Goal: Information Seeking & Learning: Find specific fact

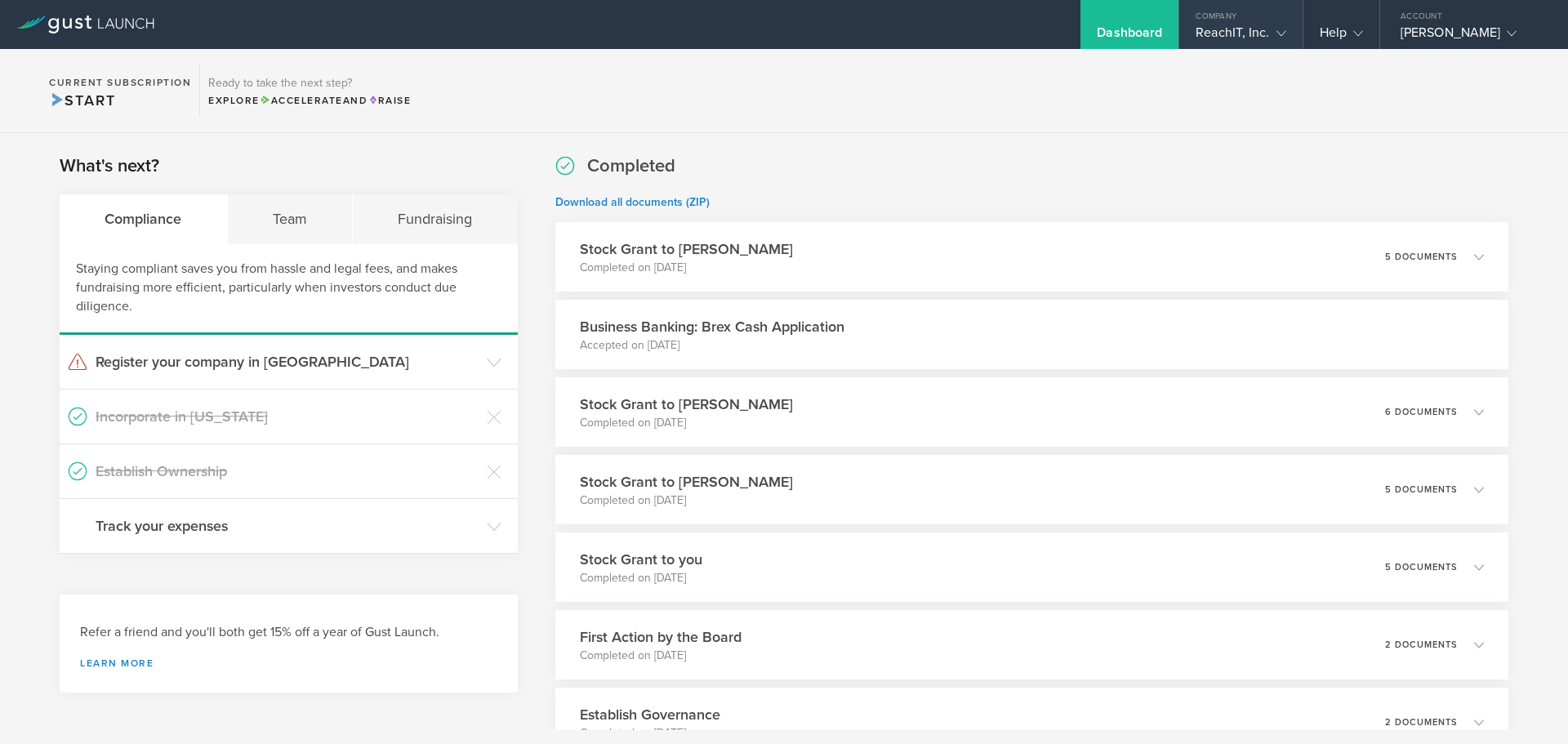
click at [1277, 31] on icon at bounding box center [1282, 33] width 10 height 10
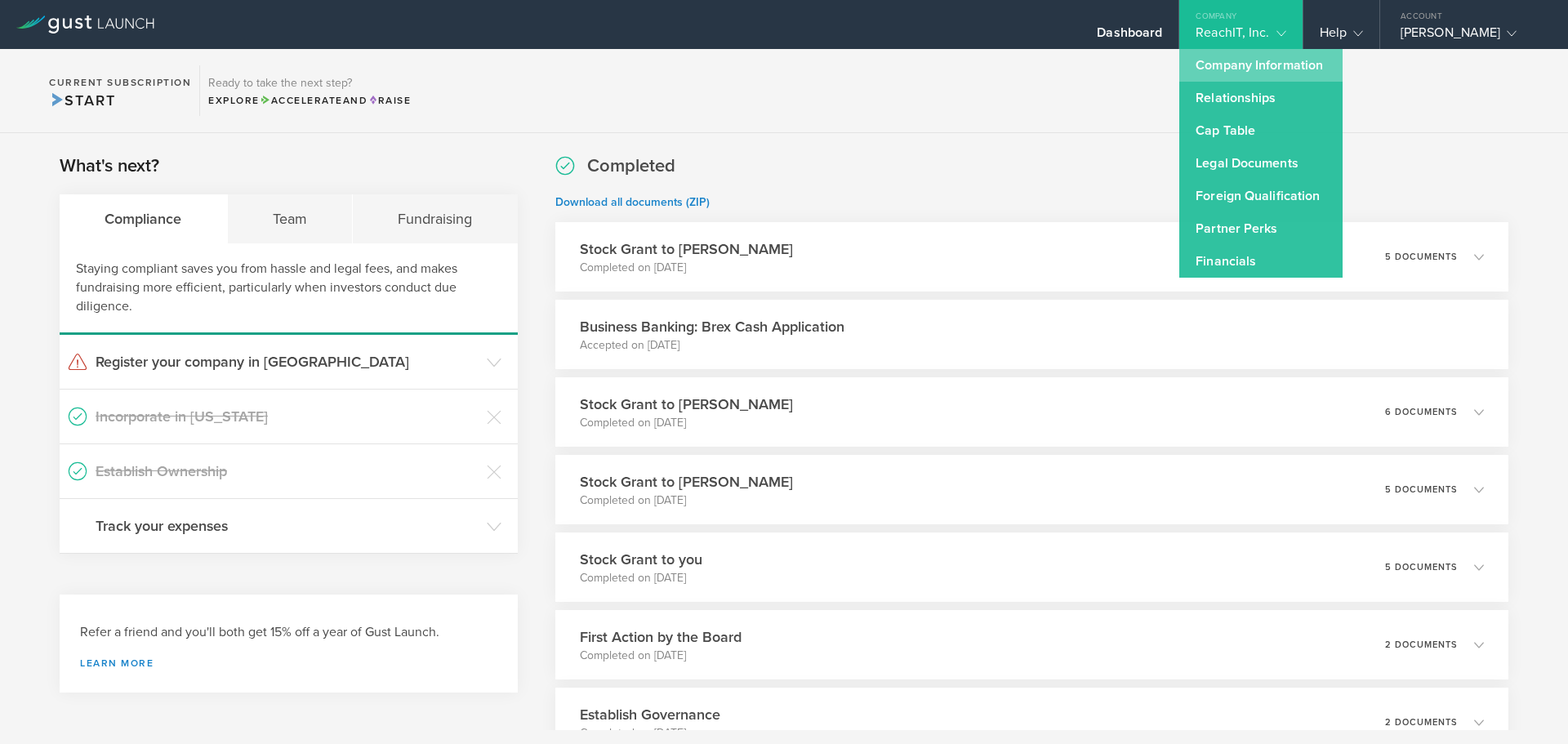
click at [1250, 65] on link "Company Information" at bounding box center [1261, 65] width 163 height 32
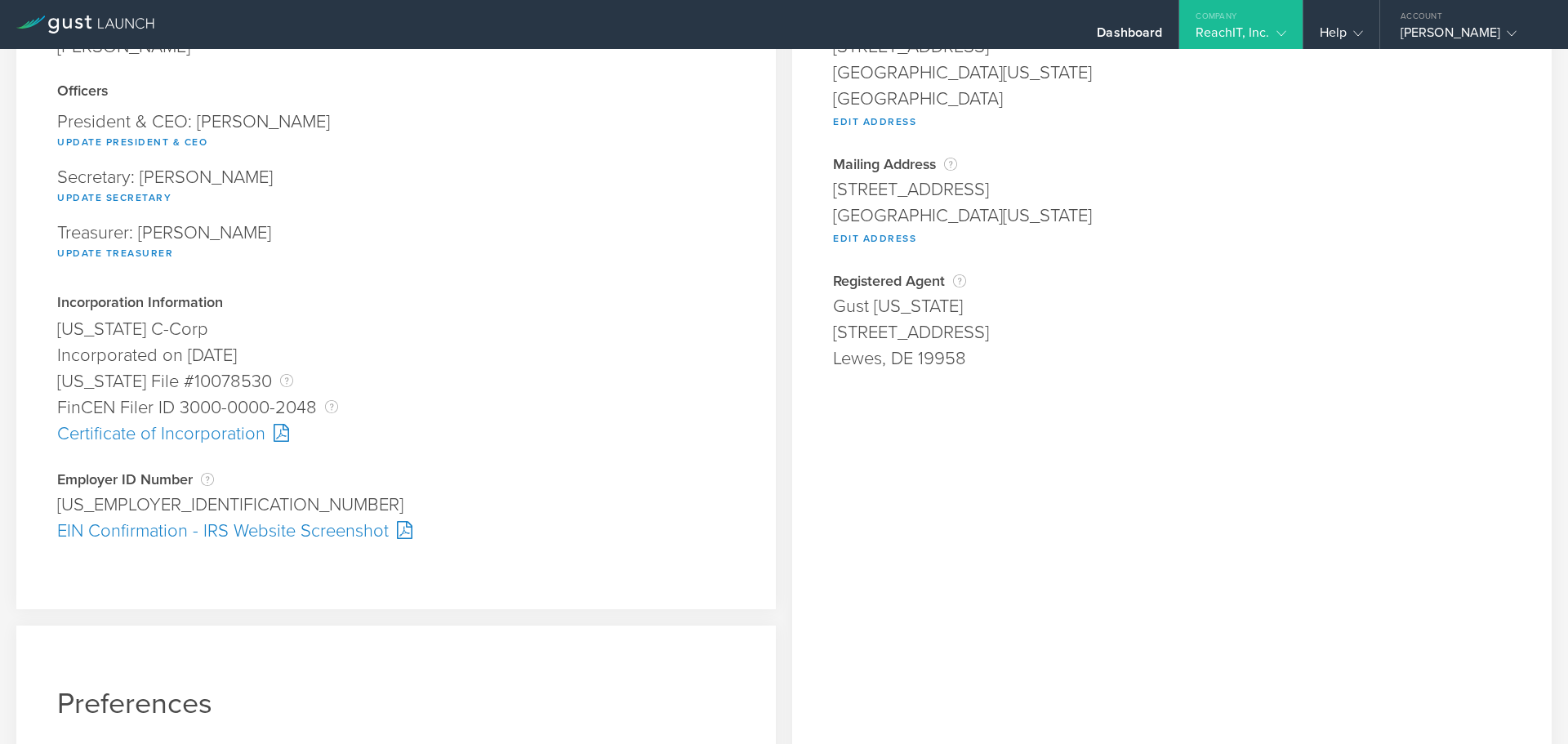
scroll to position [245, 0]
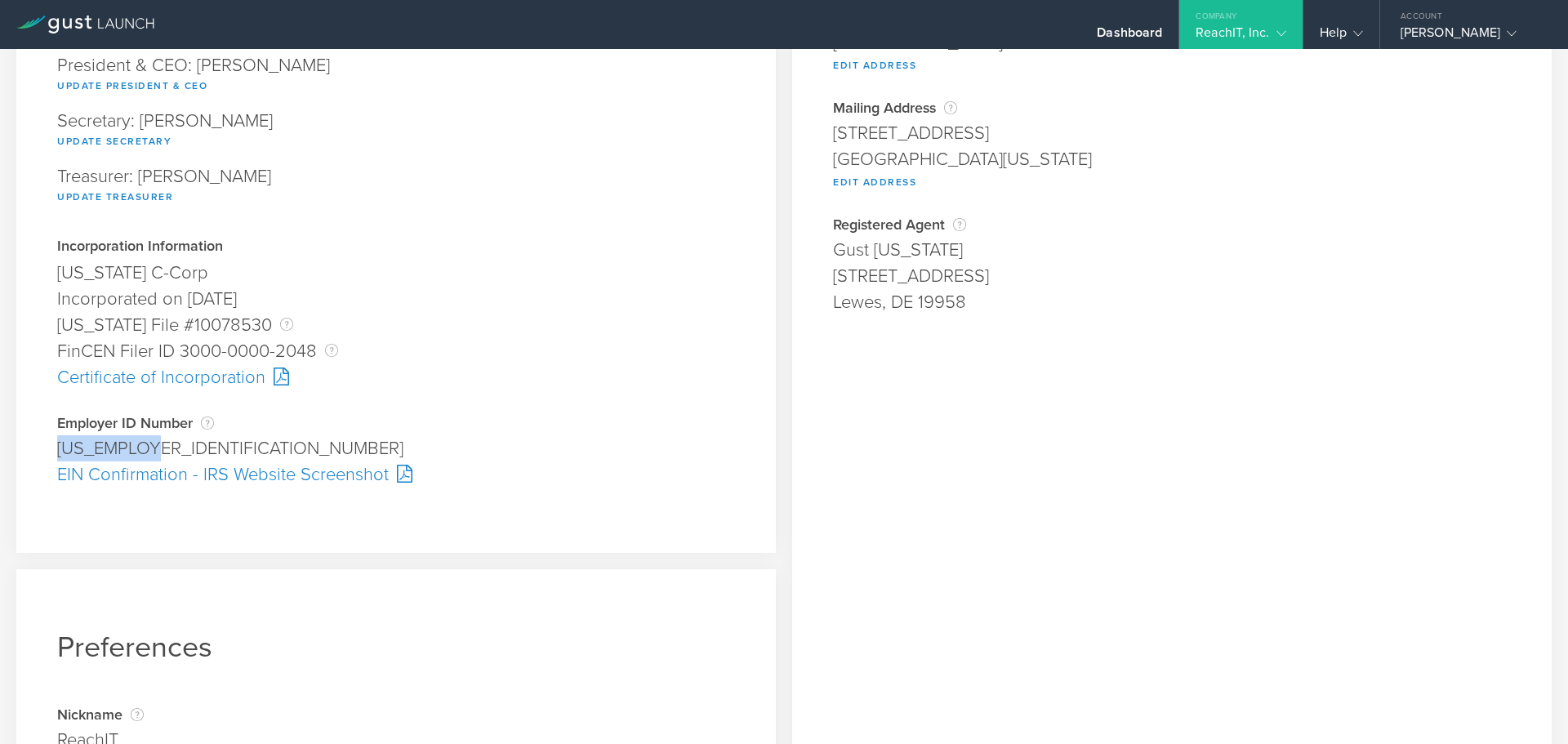
drag, startPoint x: 53, startPoint y: 438, endPoint x: 156, endPoint y: 441, distance: 103.0
click at [156, 441] on div "Company Information Responsible Party The name of the party responsible for fil…" at bounding box center [397, 186] width 760 height 732
copy div "[US_EMPLOYER_IDENTIFICATION_NUMBER]"
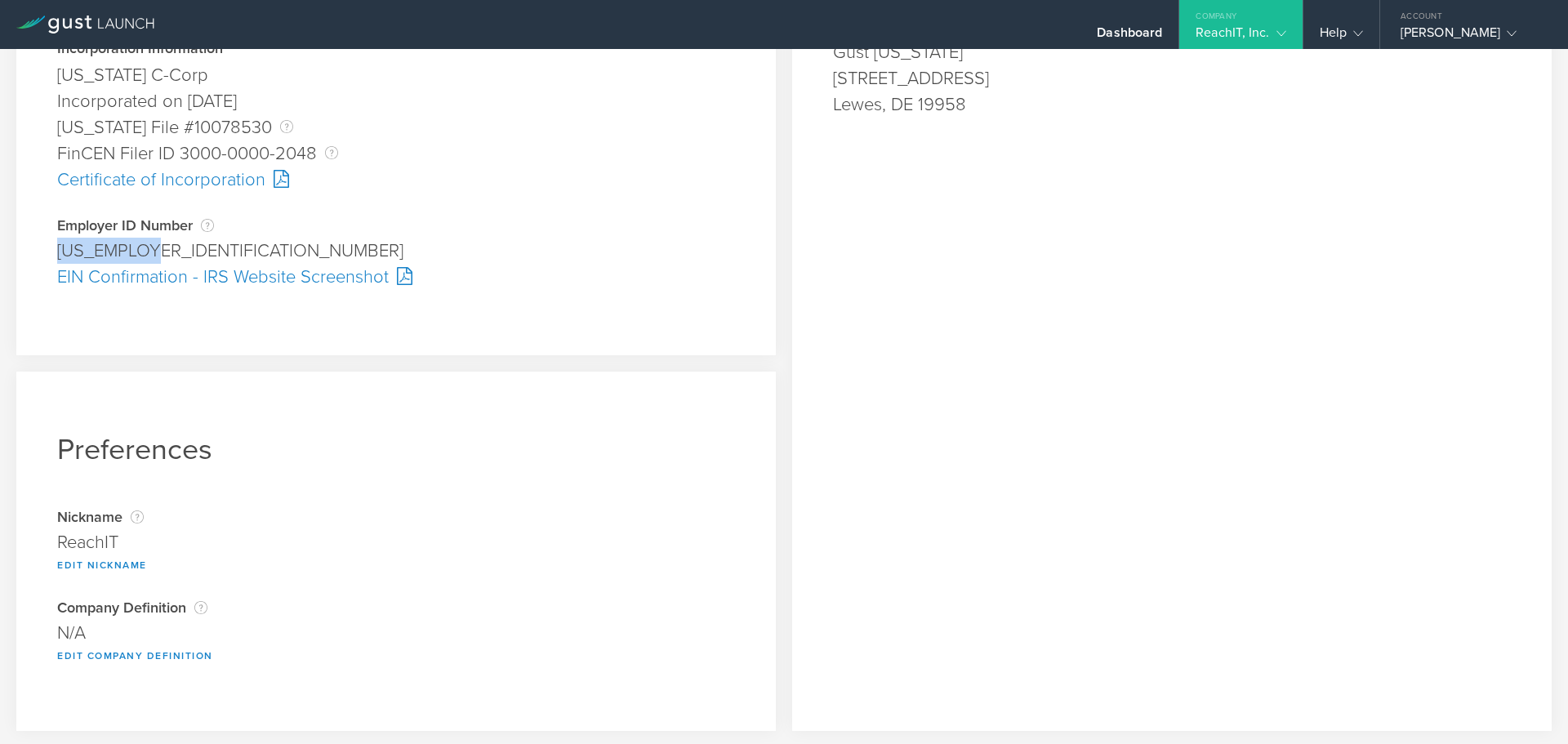
scroll to position [446, 0]
click at [149, 270] on div "EIN Confirmation - IRS Website Screenshot" at bounding box center [396, 274] width 678 height 27
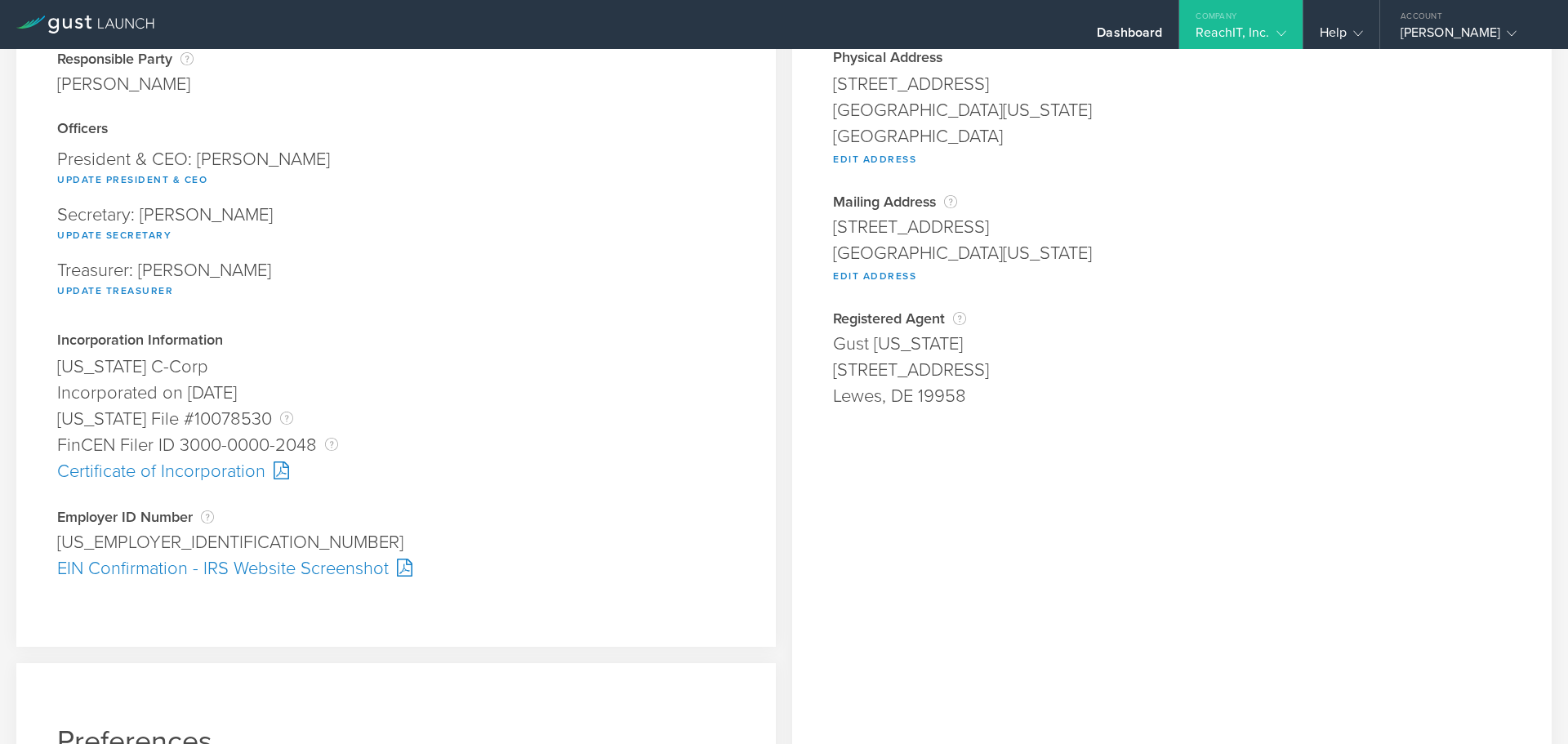
scroll to position [201, 0]
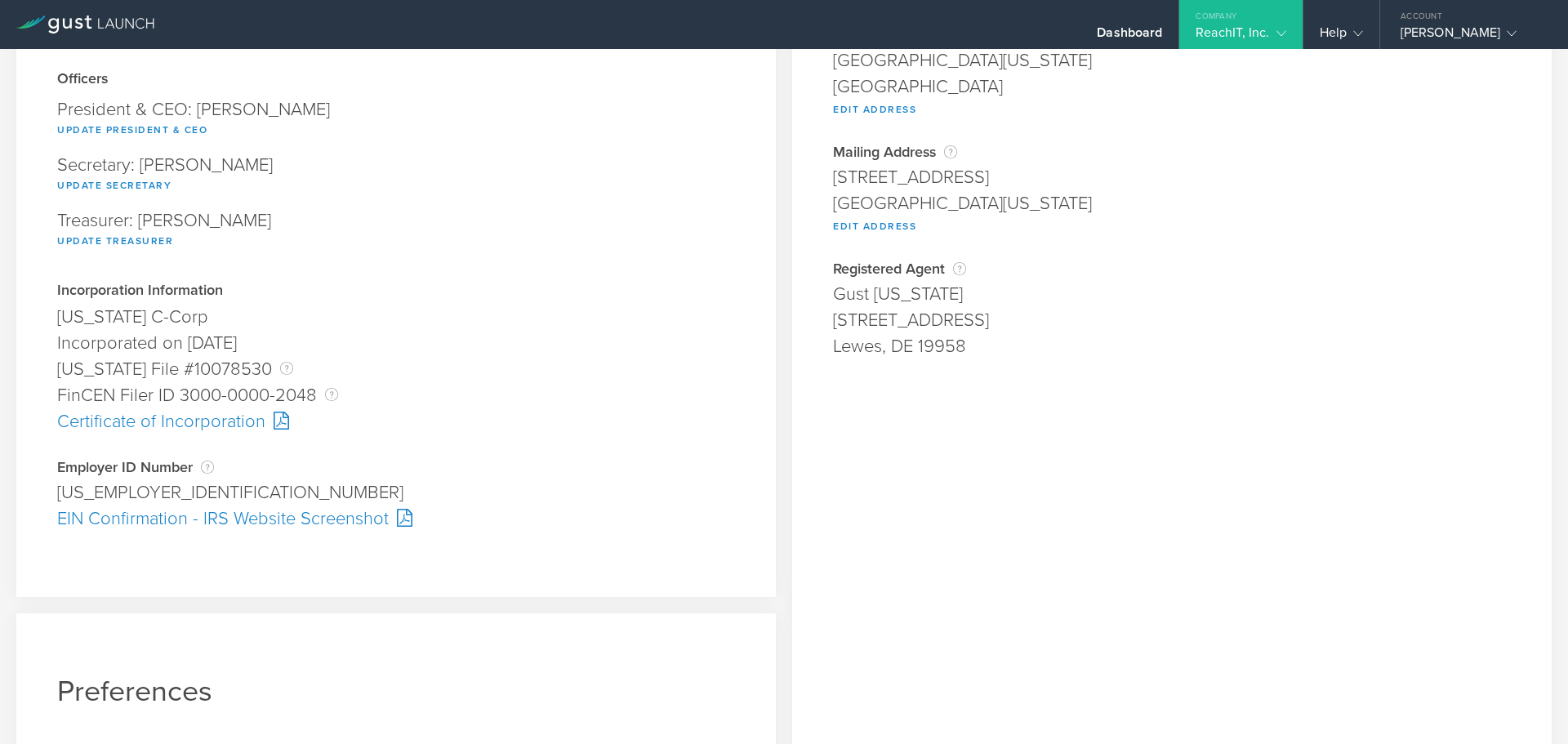
click at [237, 426] on div "Certificate of Incorporation" at bounding box center [396, 421] width 678 height 27
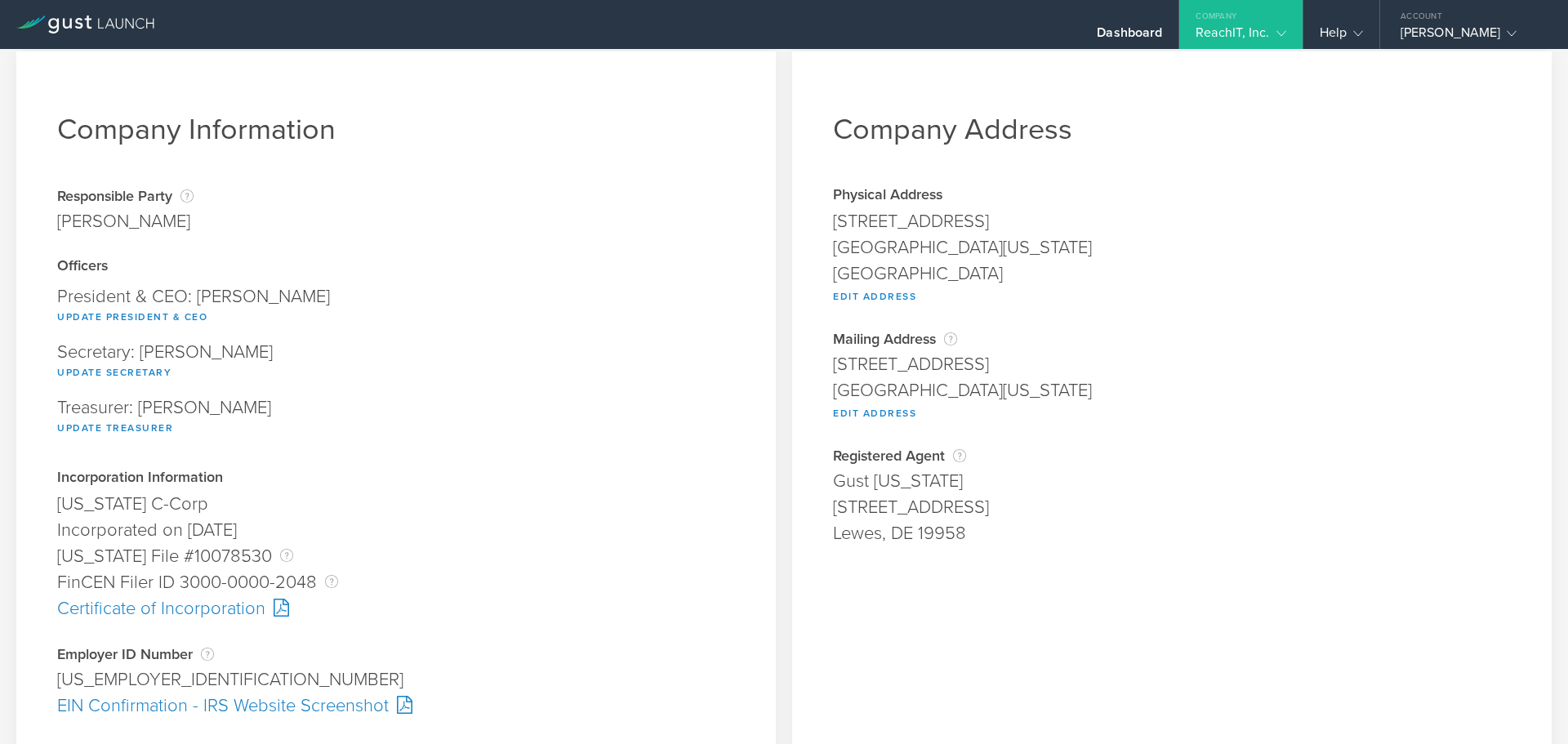
scroll to position [0, 0]
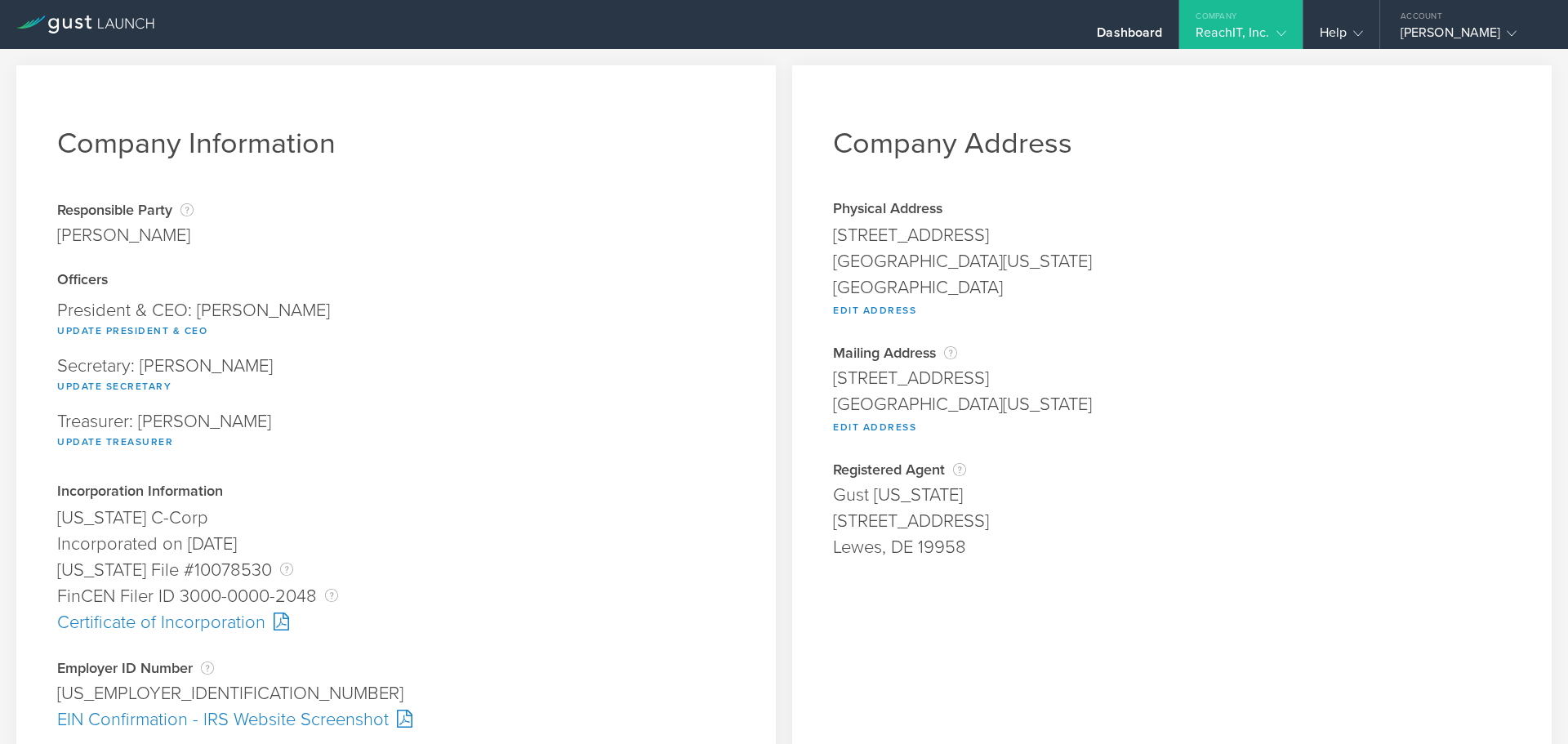
click at [1239, 33] on div "ReachIT, Inc." at bounding box center [1240, 36] width 90 height 25
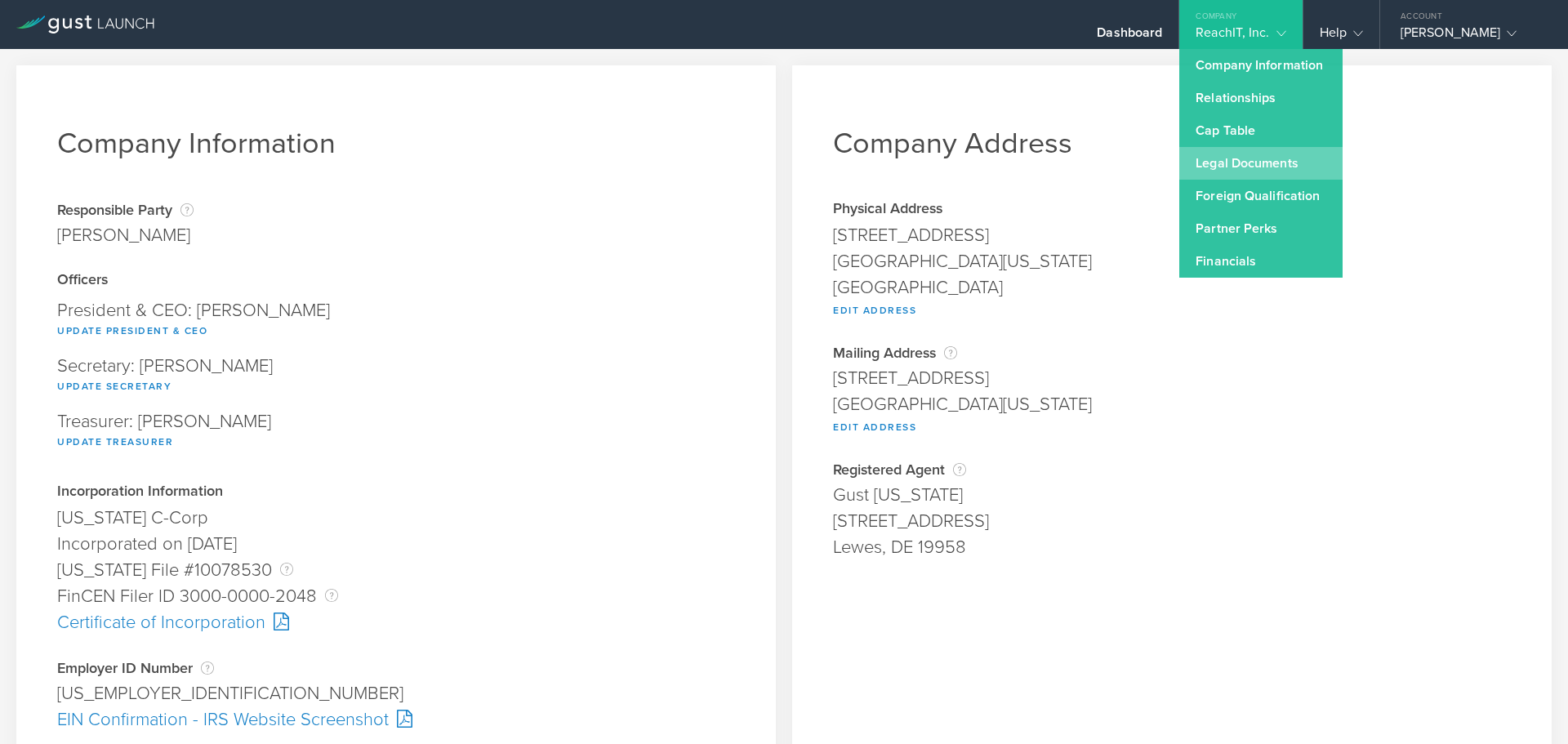
click at [1267, 162] on link "Legal Documents" at bounding box center [1261, 162] width 163 height 32
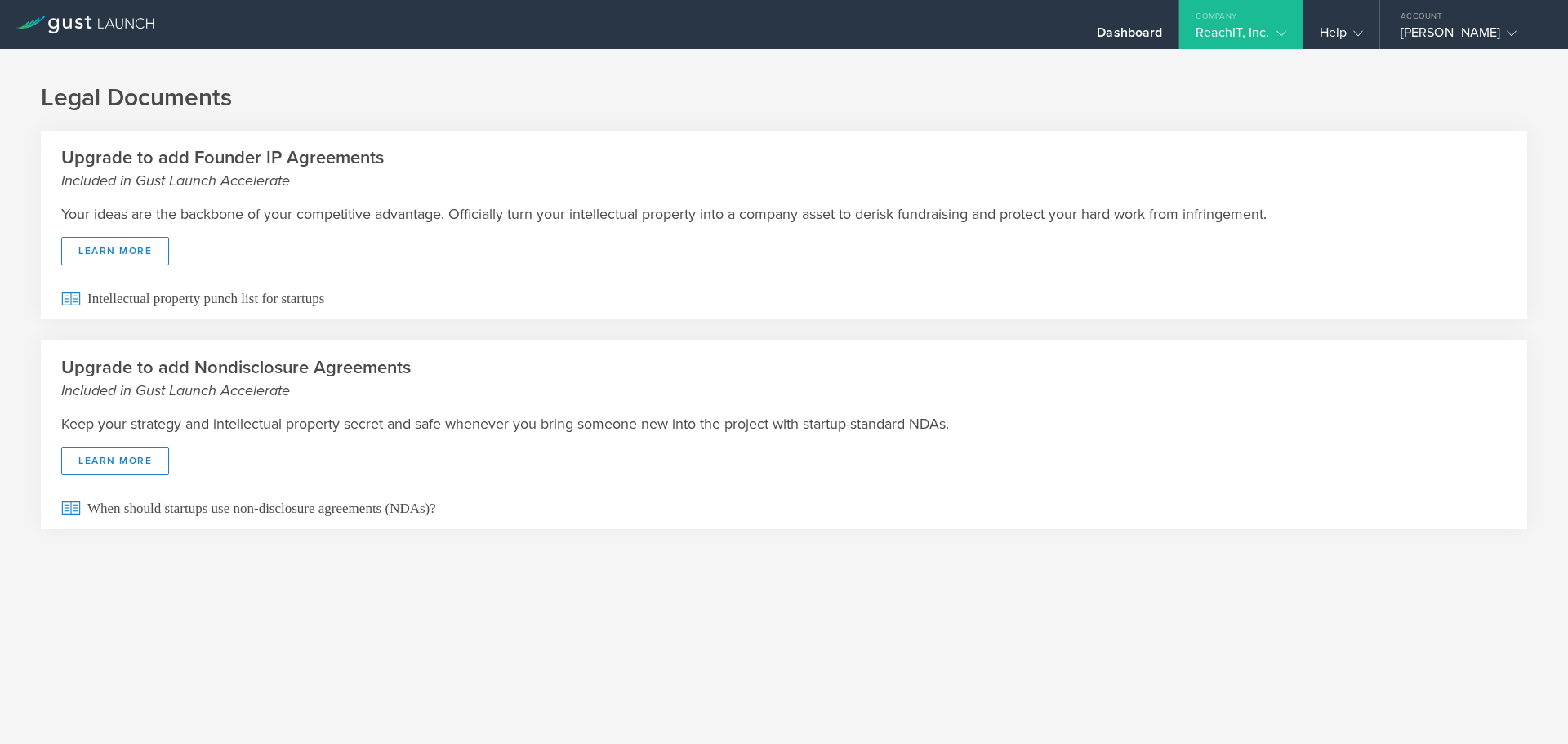
click at [1250, 39] on div "ReachIT, Inc." at bounding box center [1240, 36] width 90 height 25
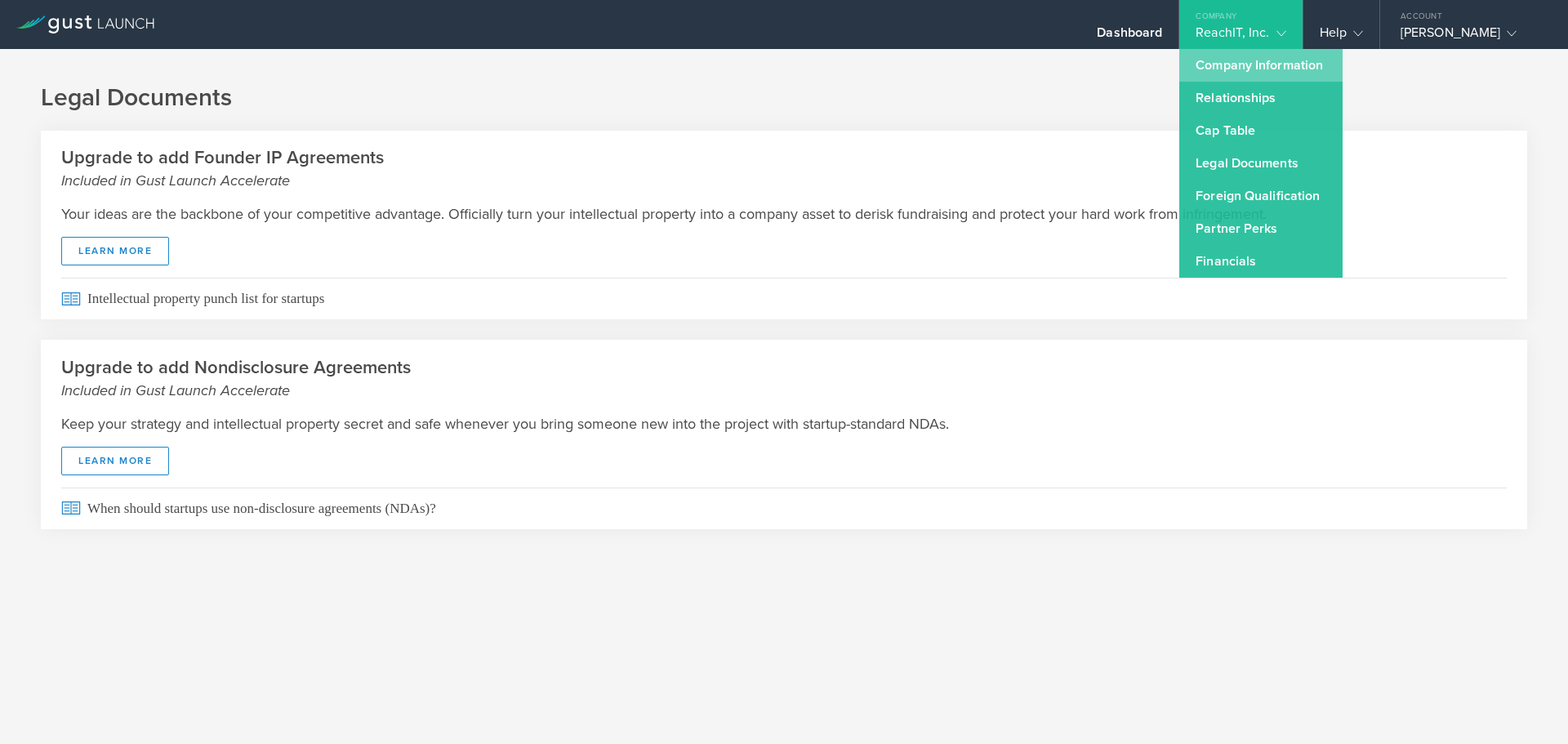
click at [1253, 71] on link "Company Information" at bounding box center [1261, 65] width 163 height 32
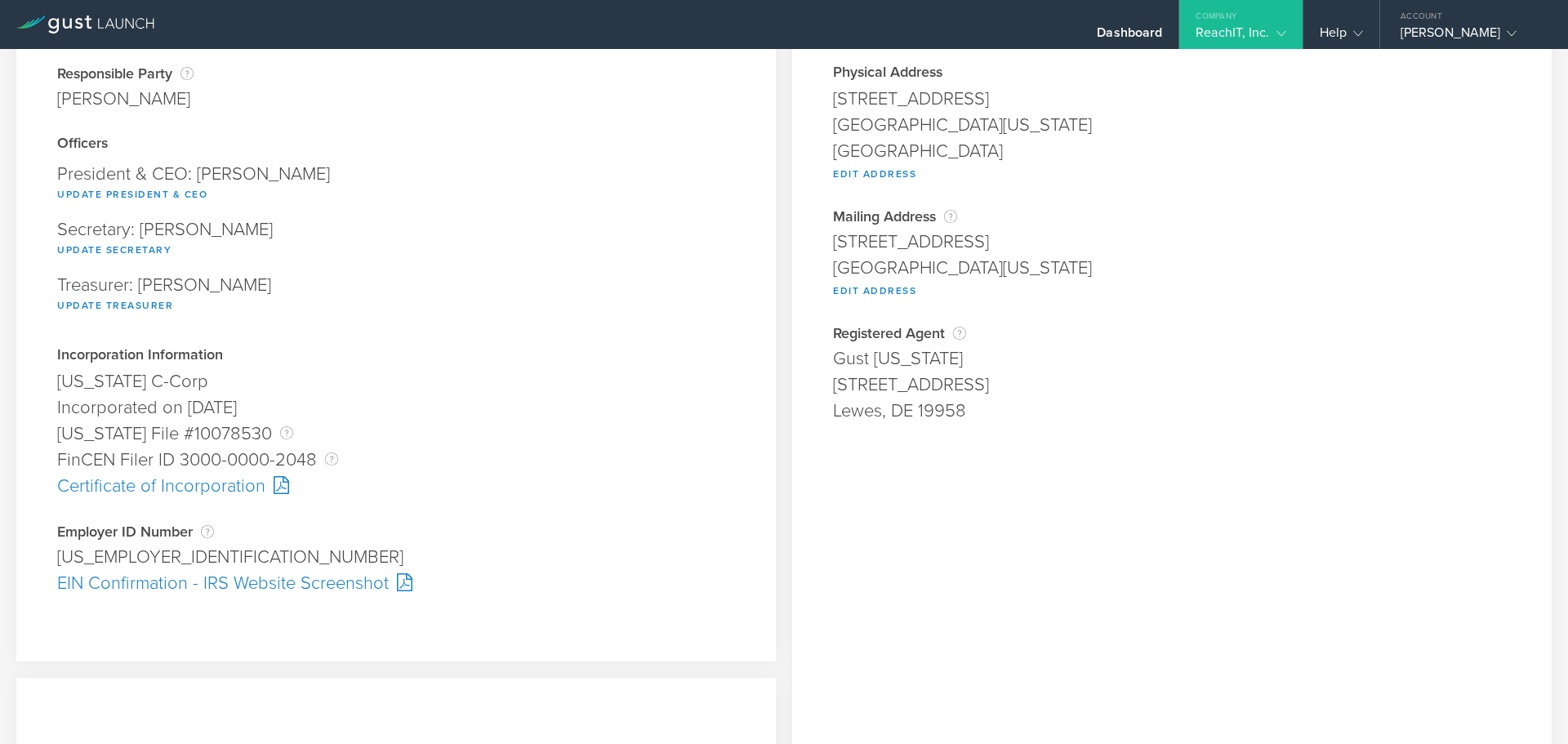
scroll to position [163, 0]
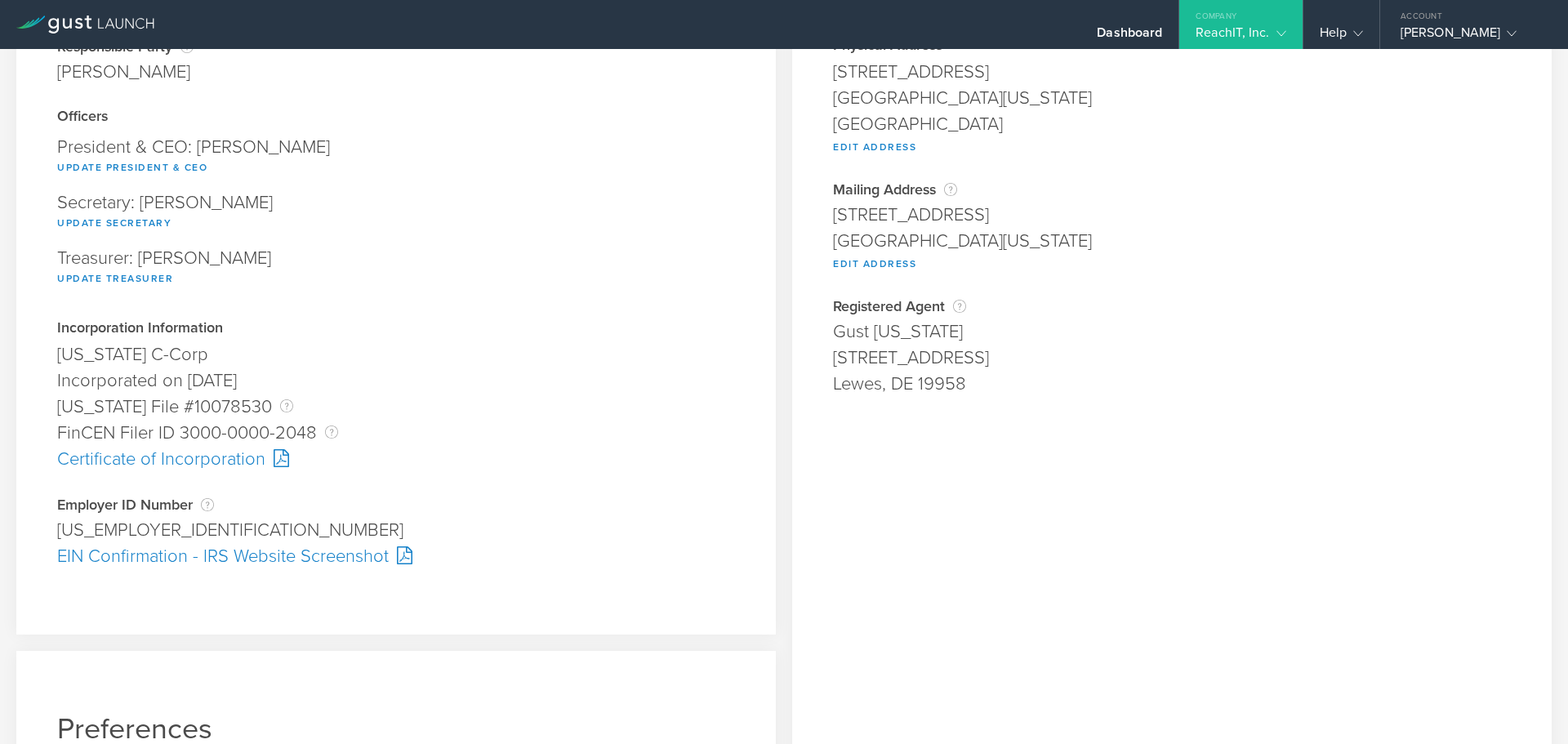
click at [163, 465] on div "Certificate of Incorporation" at bounding box center [396, 459] width 678 height 27
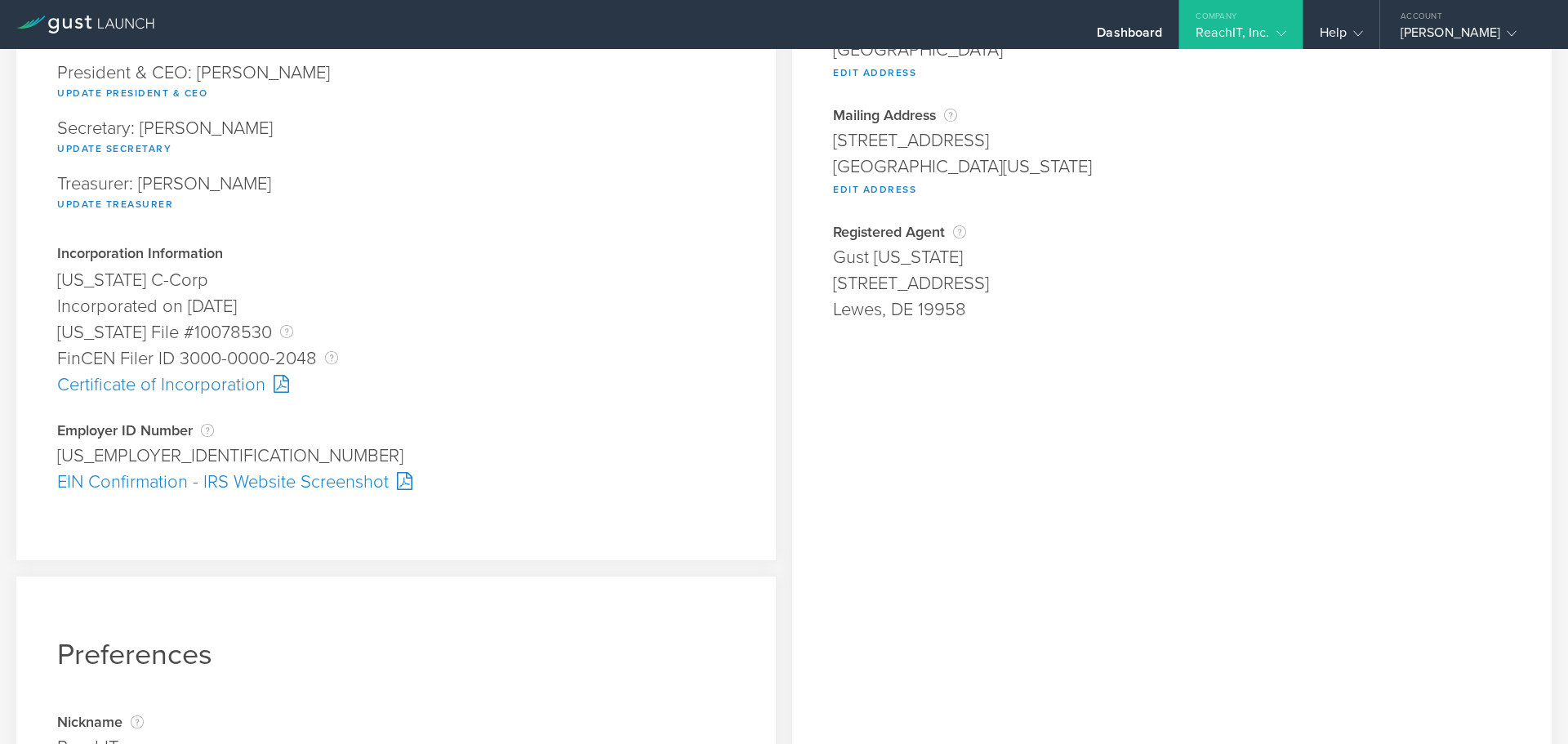
scroll to position [245, 0]
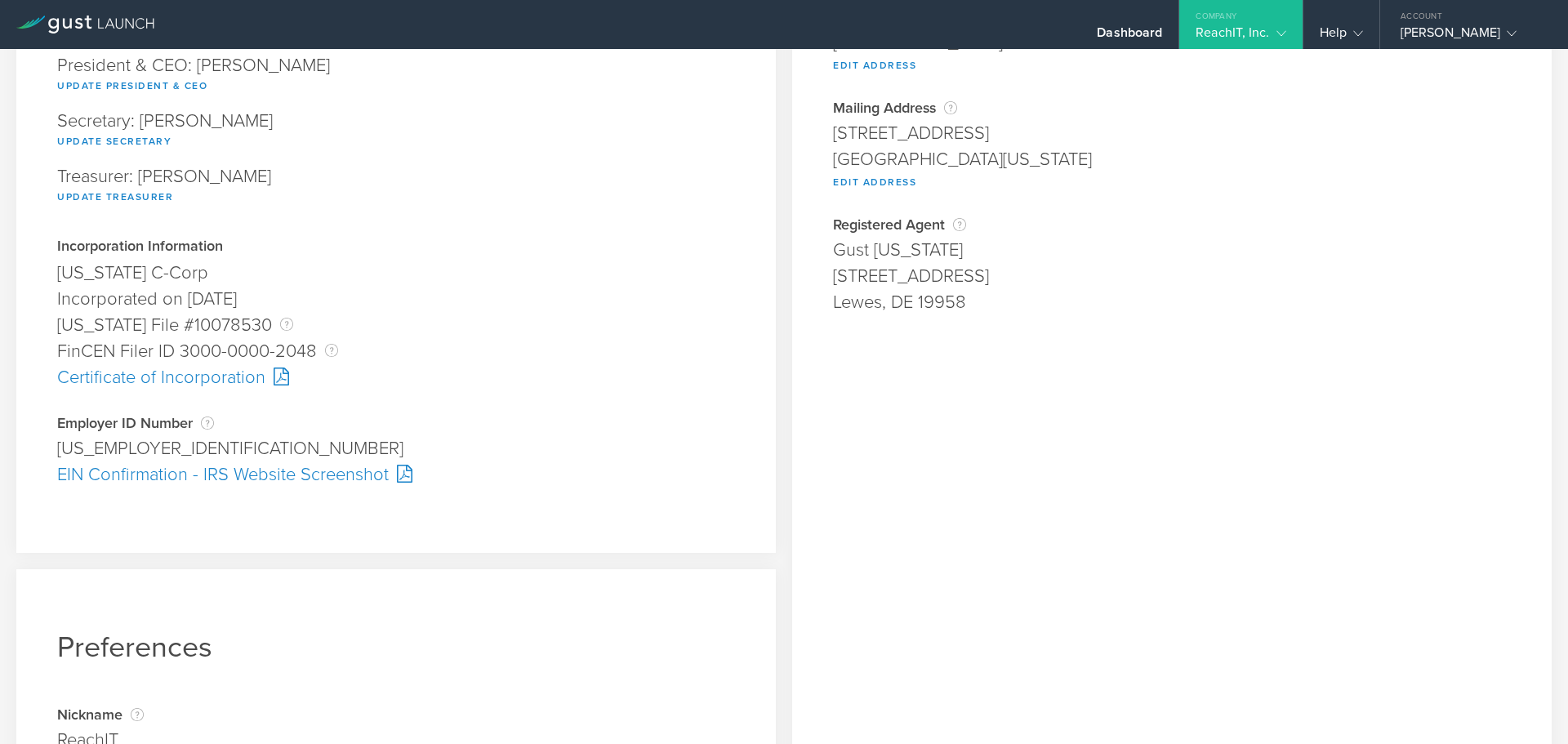
click at [304, 471] on div "EIN Confirmation - IRS Website Screenshot" at bounding box center [396, 474] width 678 height 27
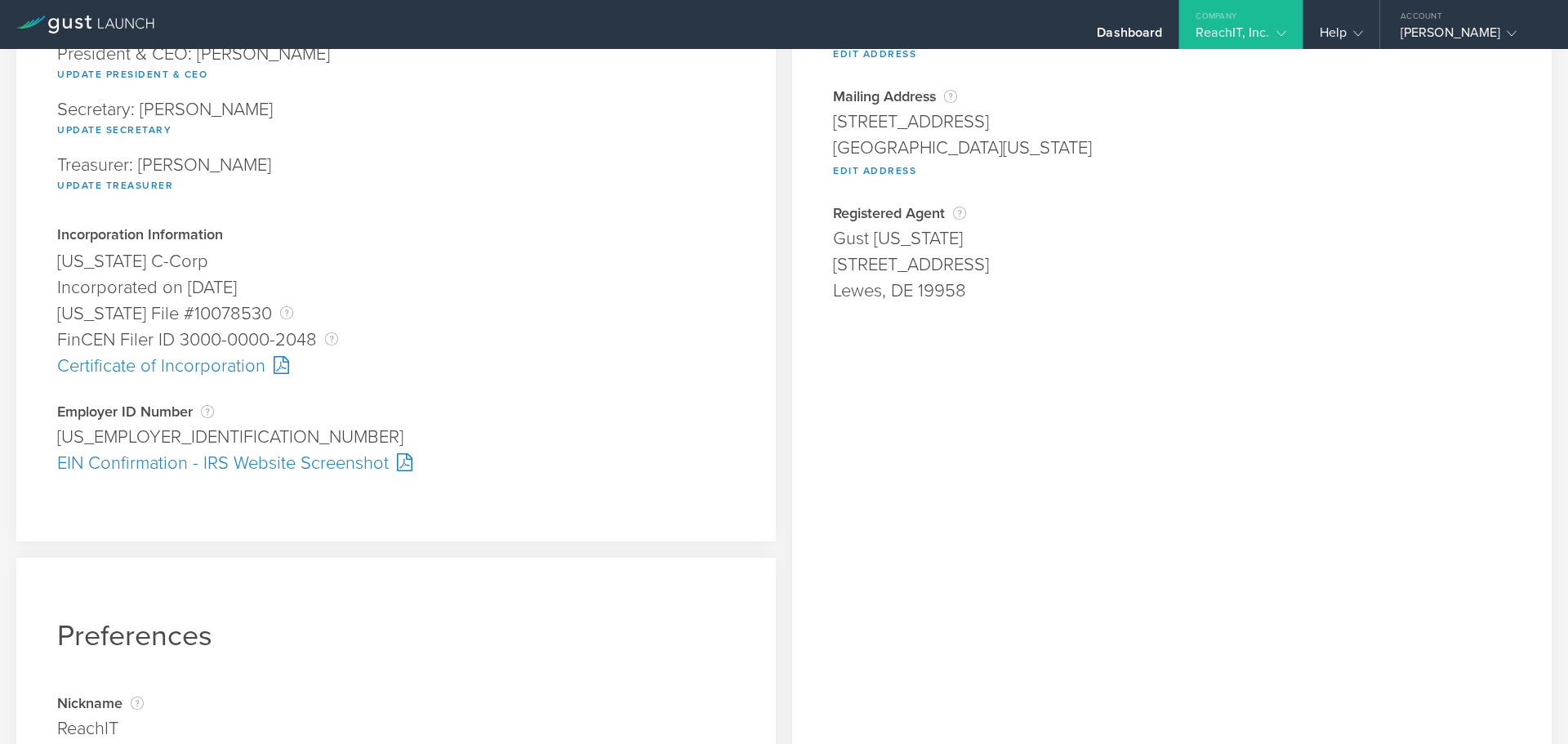
scroll to position [327, 0]
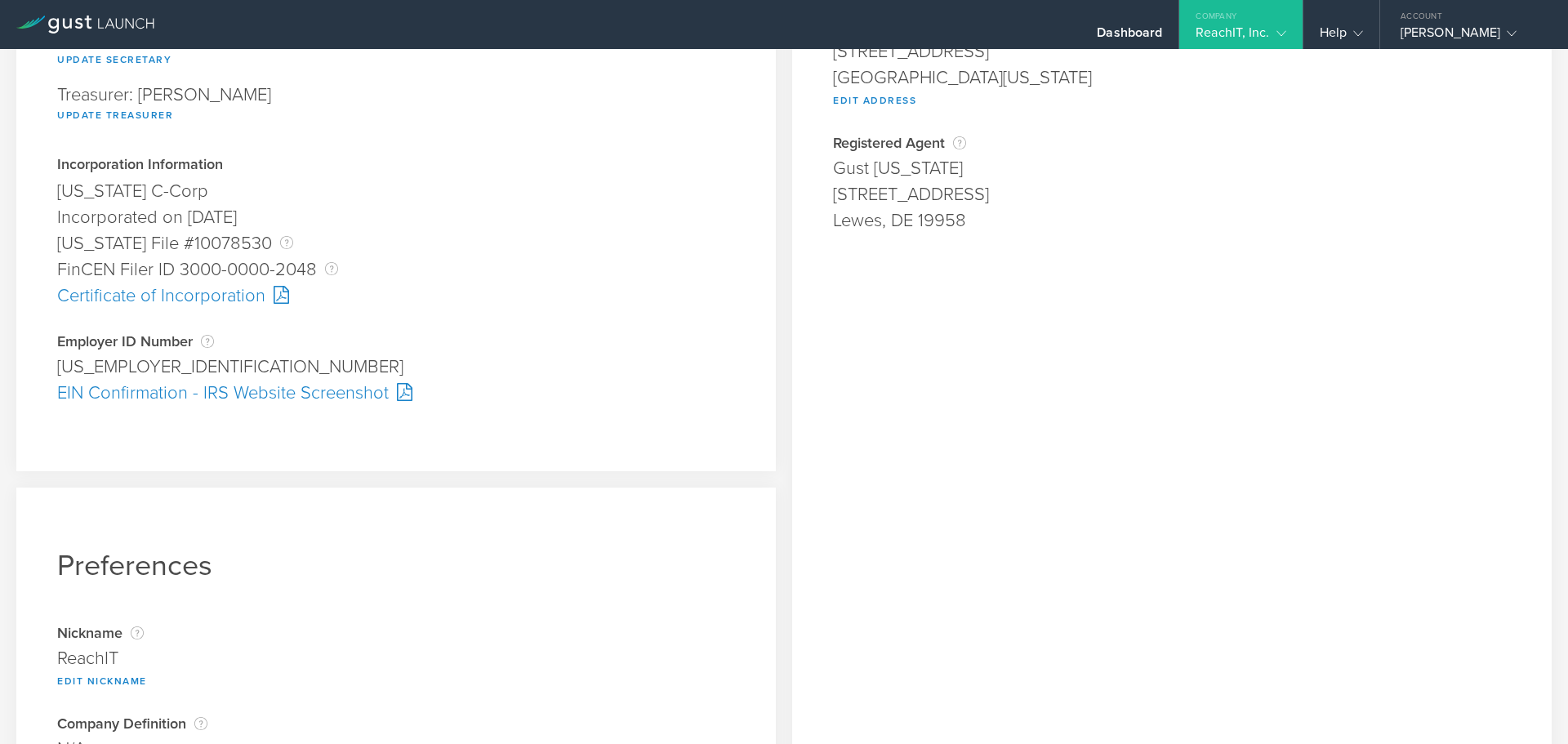
click at [94, 371] on div "[US_EMPLOYER_IDENTIFICATION_NUMBER]" at bounding box center [396, 366] width 678 height 27
copy div "[US_EMPLOYER_IDENTIFICATION_NUMBER] Pending"
drag, startPoint x: 179, startPoint y: 237, endPoint x: 261, endPoint y: 248, distance: 82.7
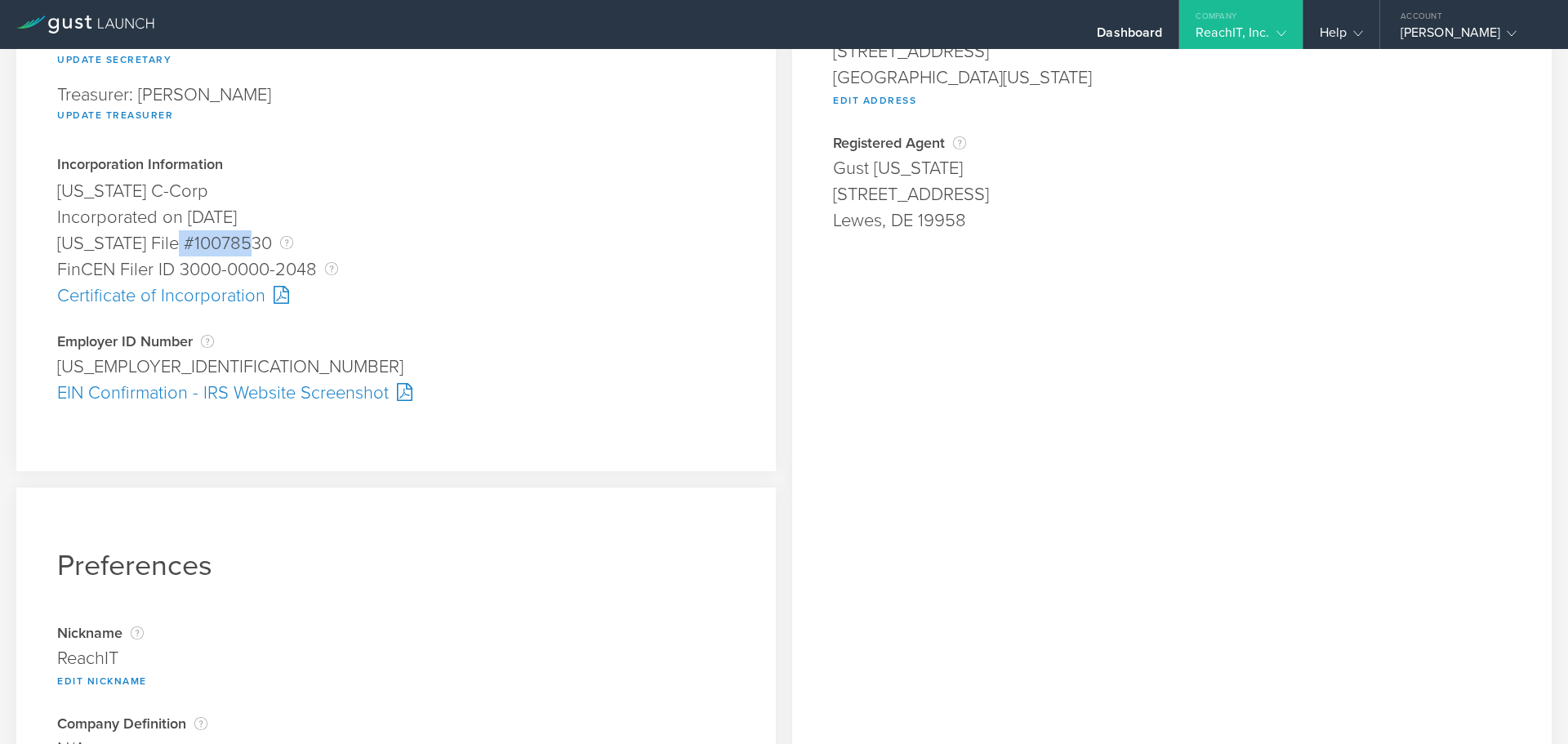
click at [261, 248] on div "[US_STATE] File #10078530 The [US_STATE] File Number is issued by the state of …" at bounding box center [396, 243] width 678 height 27
copy div "10078530"
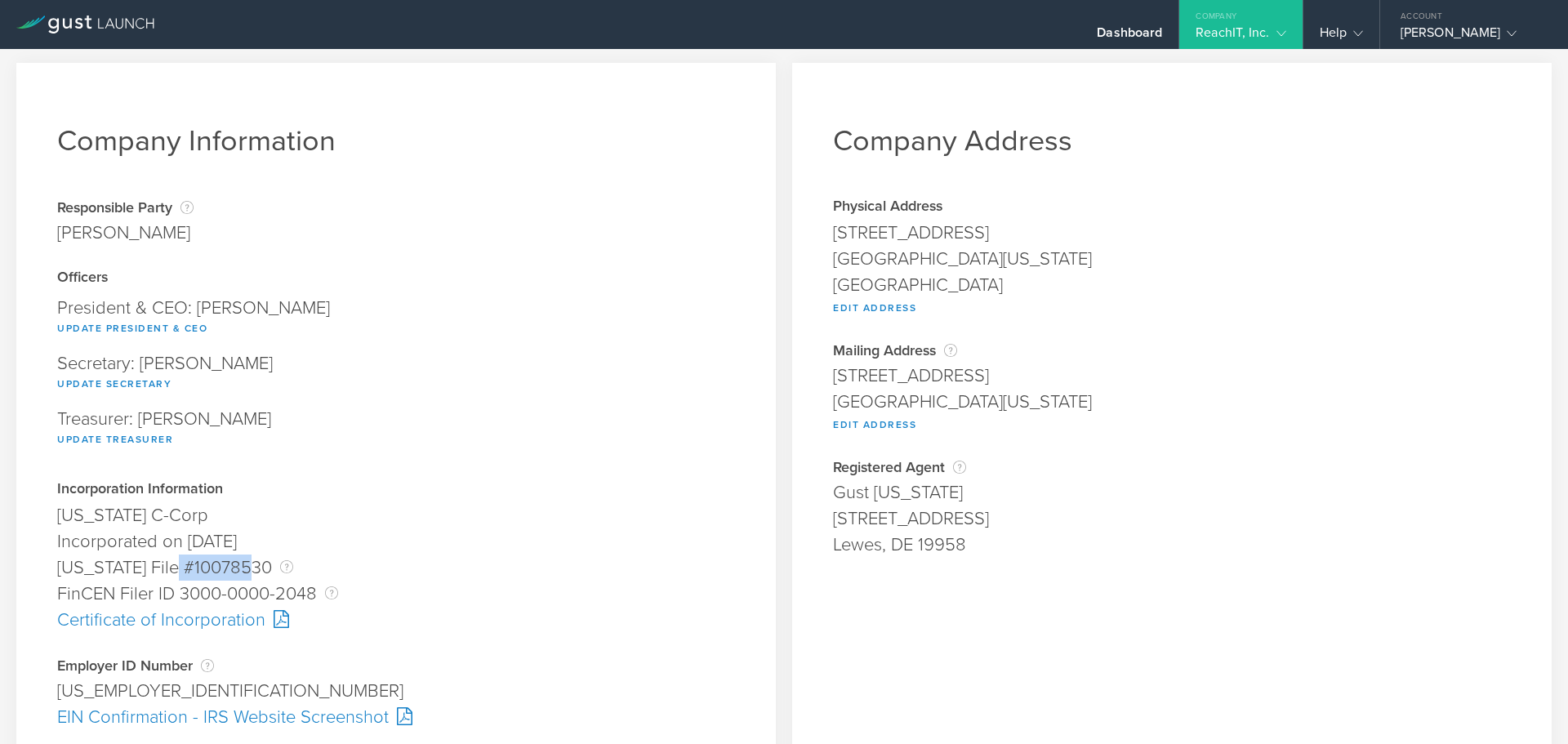
scroll to position [0, 0]
click at [1241, 27] on div "ReachIT, Inc." at bounding box center [1240, 36] width 90 height 25
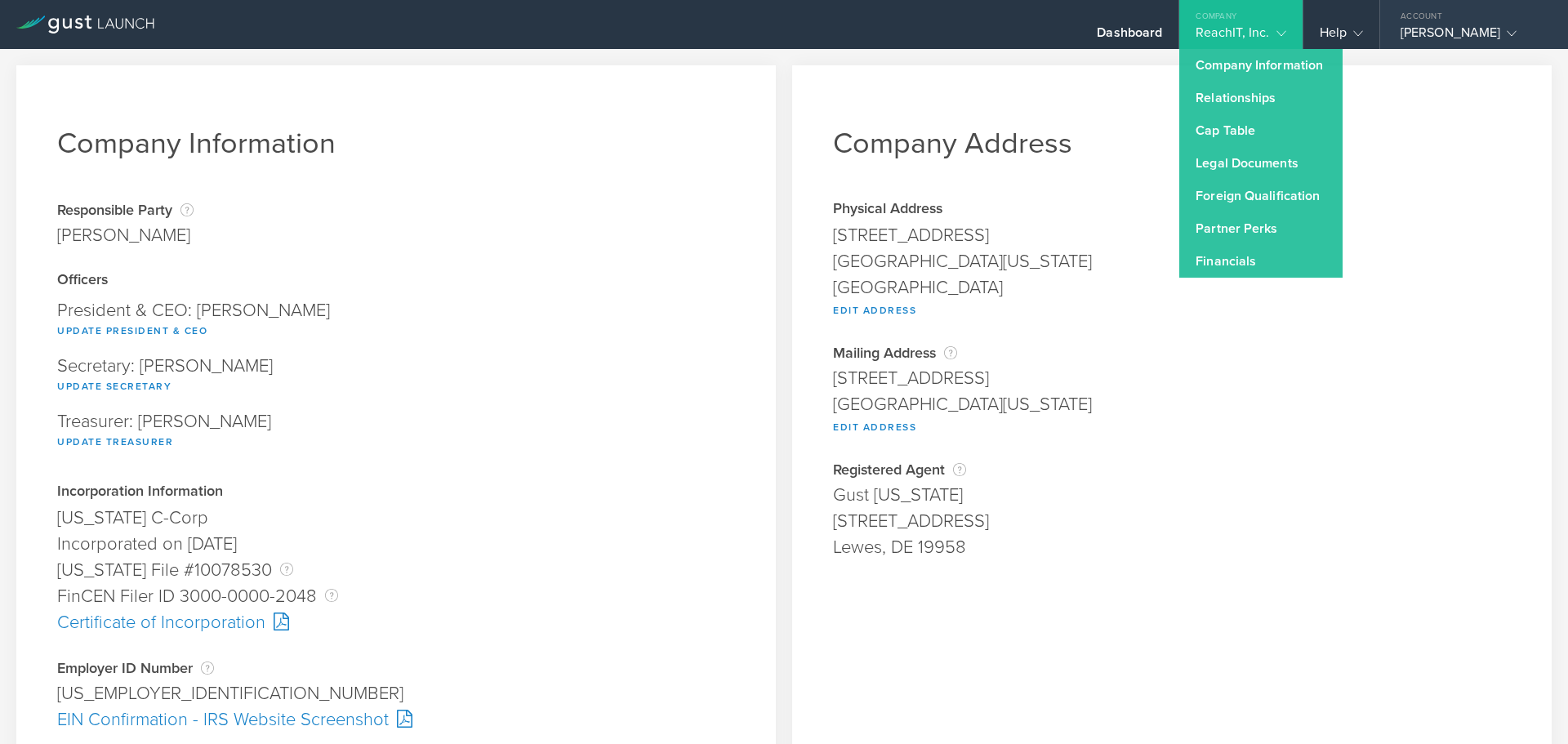
click at [1419, 31] on div "[PERSON_NAME]" at bounding box center [1470, 36] width 139 height 25
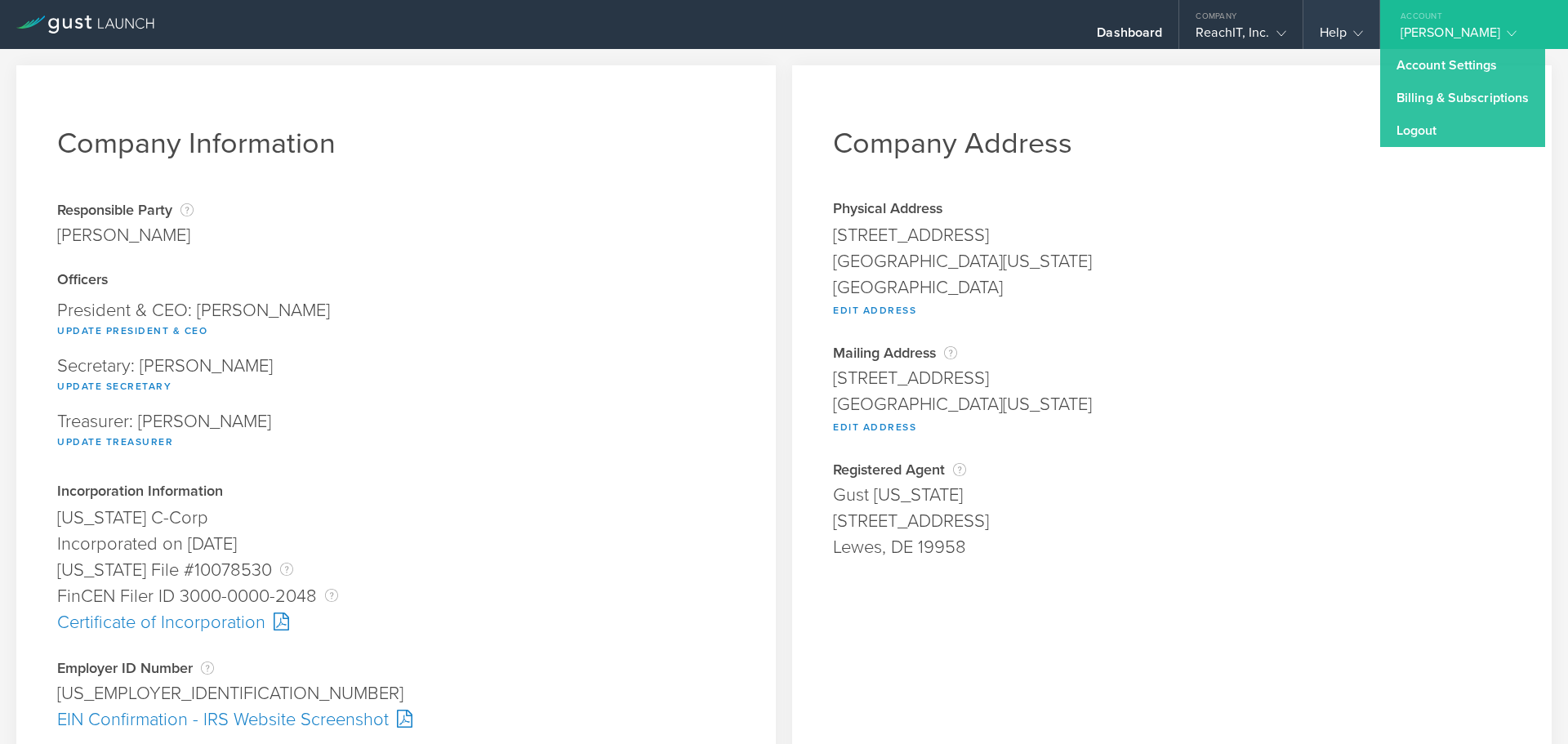
click at [1355, 36] on icon at bounding box center [1358, 33] width 10 height 10
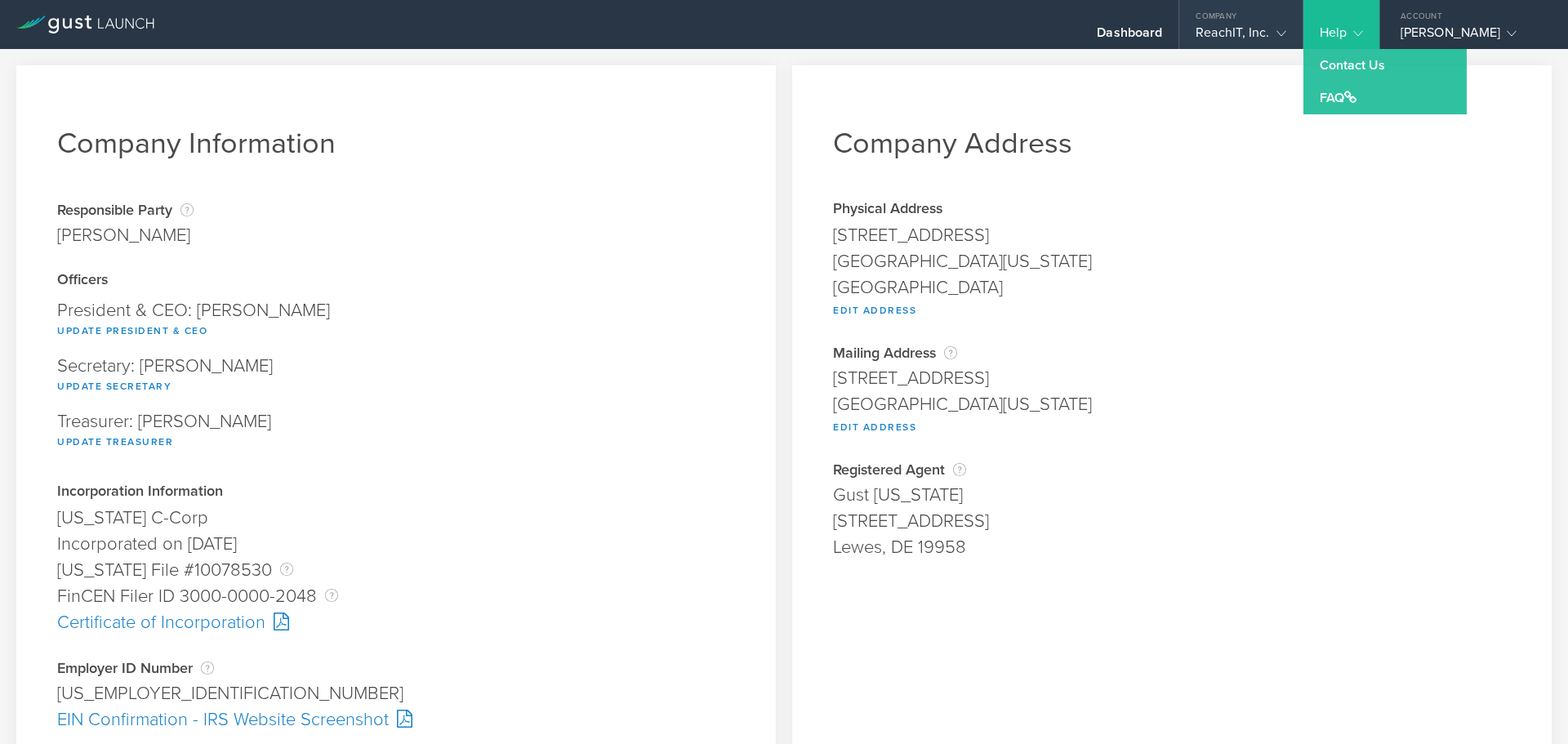
click at [1287, 23] on div "Company" at bounding box center [1240, 12] width 122 height 25
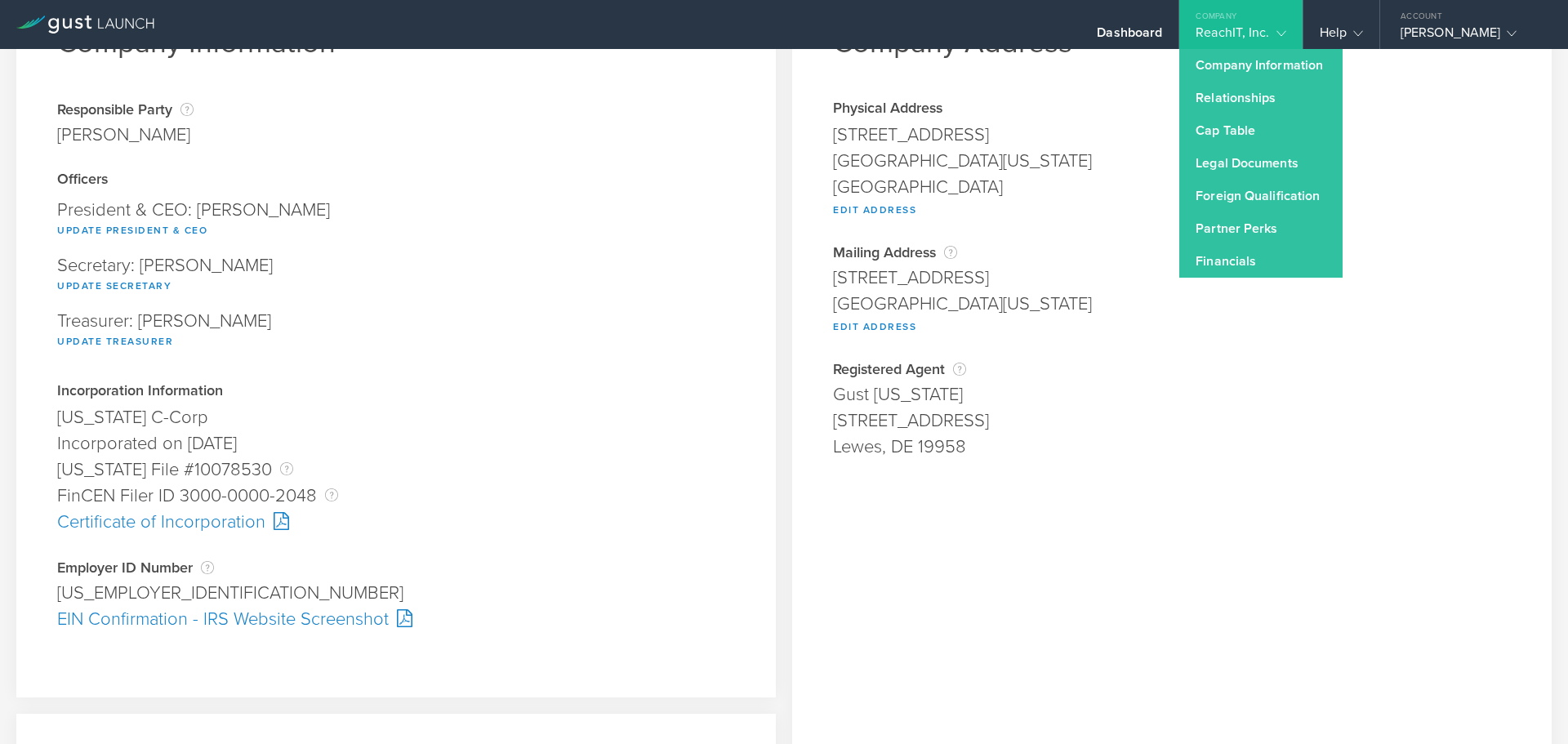
scroll to position [163, 0]
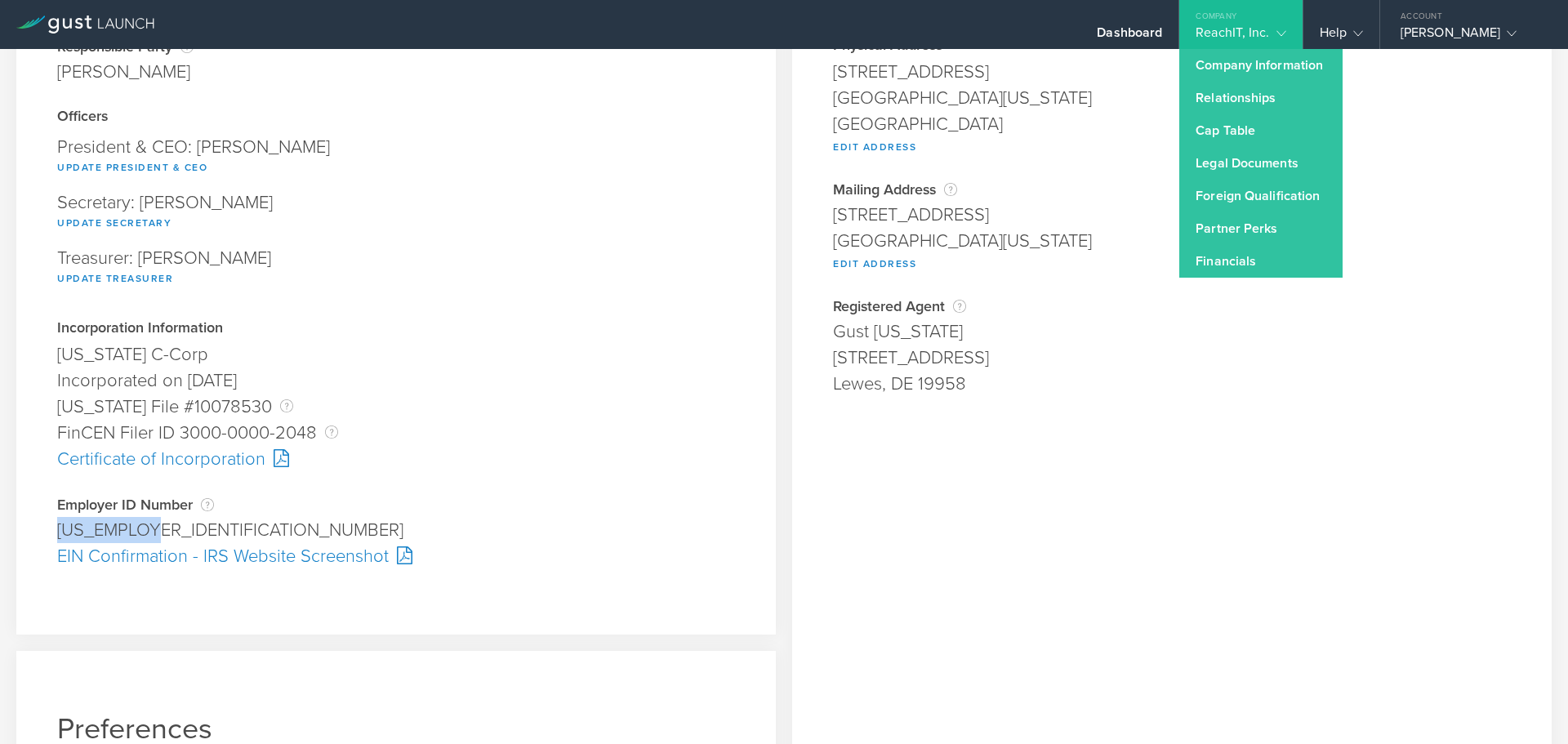
drag, startPoint x: 47, startPoint y: 528, endPoint x: 152, endPoint y: 535, distance: 105.2
click at [152, 535] on div "Company Information Responsible Party The name of the party responsible for fil…" at bounding box center [397, 268] width 760 height 732
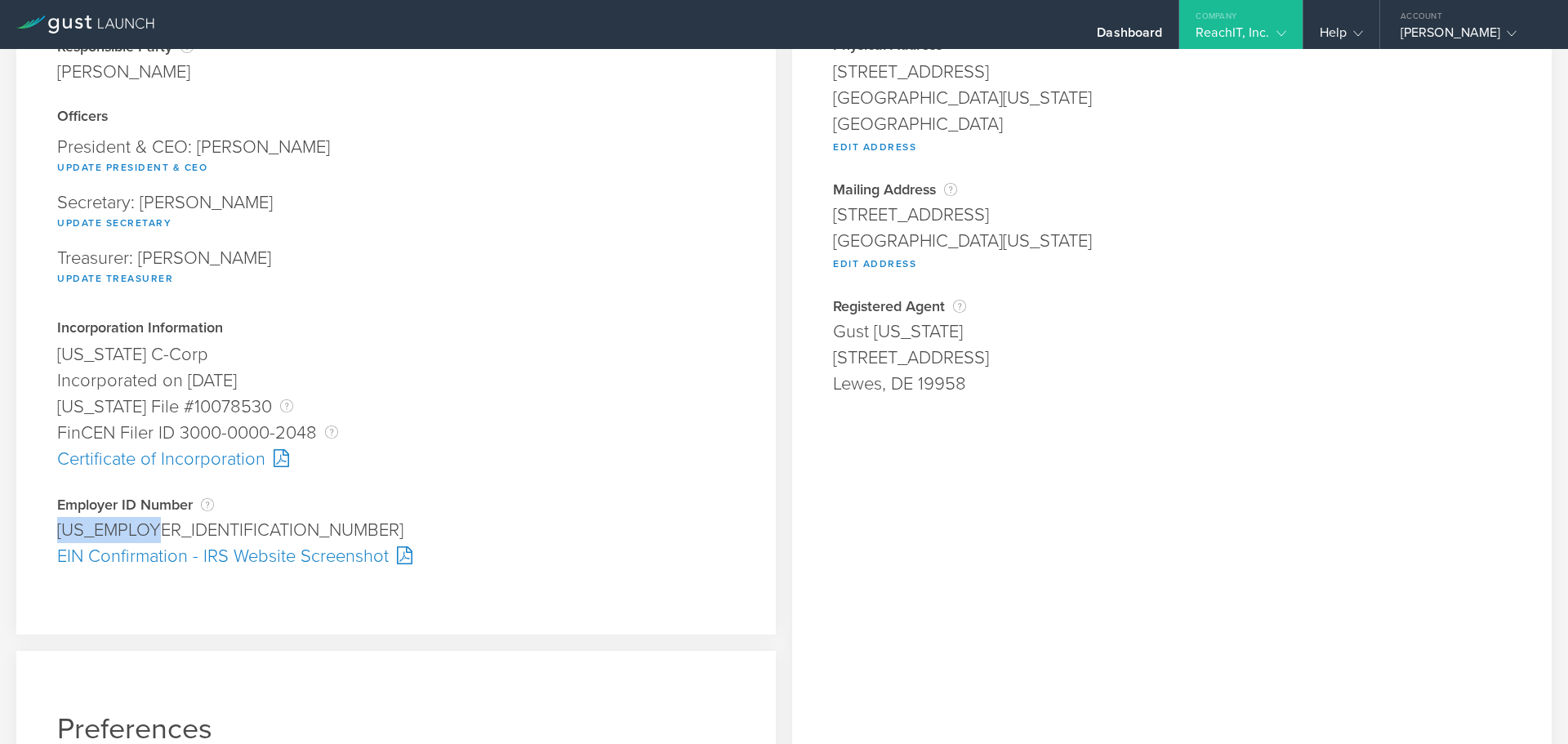
copy div "[US_EMPLOYER_IDENTIFICATION_NUMBER]"
click at [391, 217] on div "Update Secretary" at bounding box center [396, 222] width 678 height 22
click at [227, 454] on div "Certificate of Incorporation" at bounding box center [396, 459] width 678 height 27
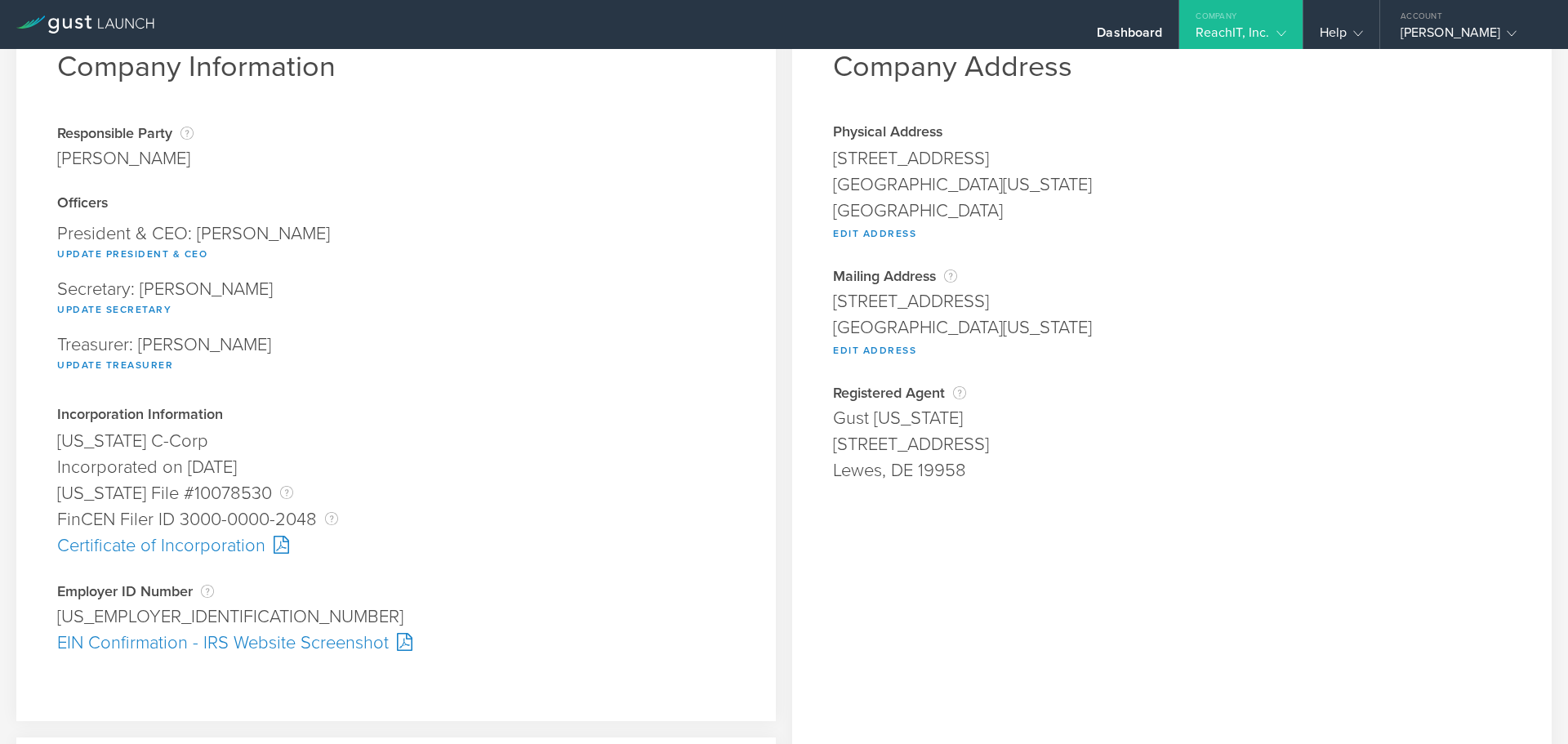
scroll to position [82, 0]
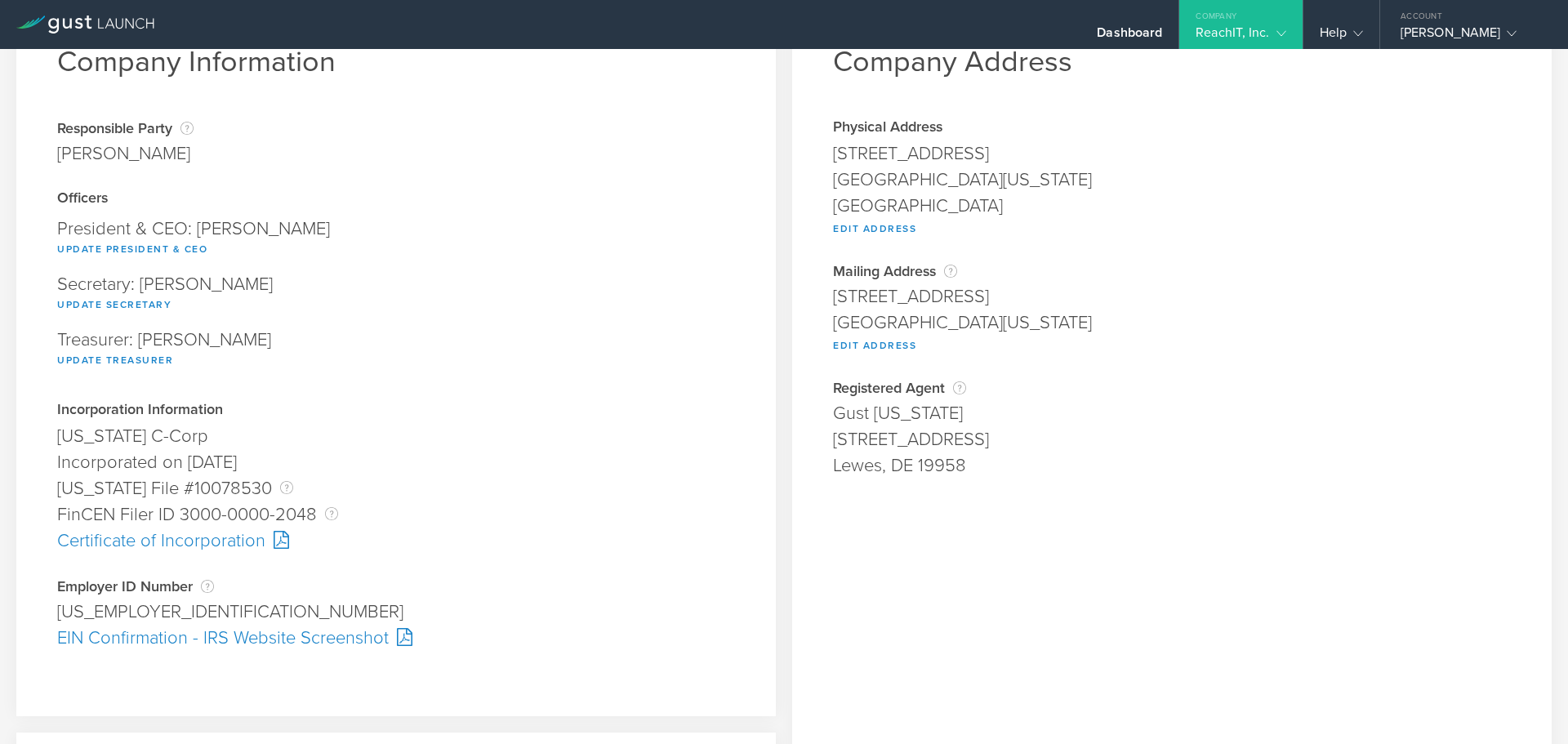
click at [136, 634] on div "EIN Confirmation - IRS Website Screenshot" at bounding box center [396, 638] width 678 height 27
drag, startPoint x: 824, startPoint y: 440, endPoint x: 1009, endPoint y: 429, distance: 185.3
click at [1009, 429] on div "Company Address Physical Address [STREET_ADDRESS][US_STATE] Edit Address Addres…" at bounding box center [1172, 537] width 760 height 1108
copy div "[STREET_ADDRESS]"
drag, startPoint x: 828, startPoint y: 152, endPoint x: 1084, endPoint y: 159, distance: 256.1
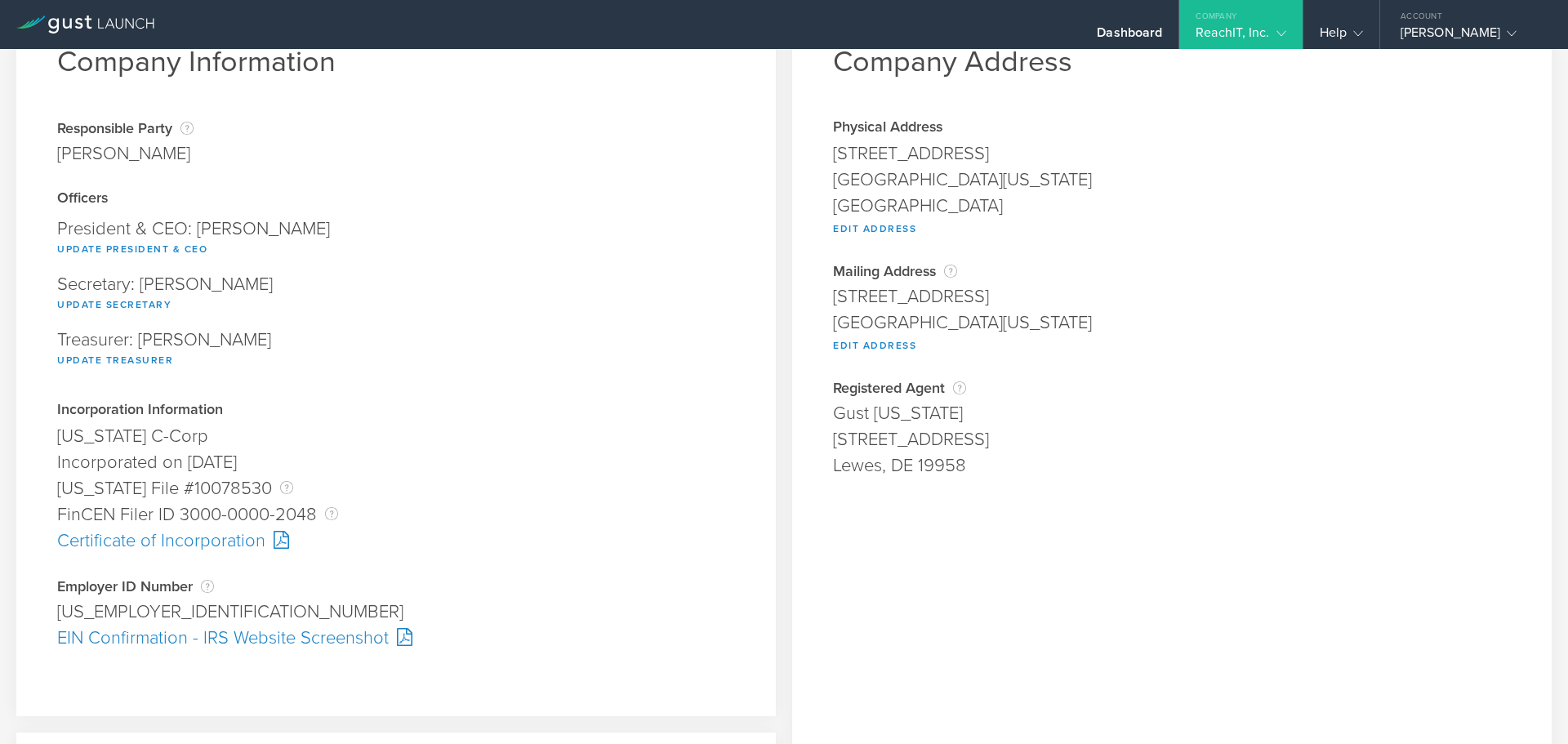
click at [1084, 159] on div "[STREET_ADDRESS]" at bounding box center [1171, 154] width 678 height 27
copy div "[STREET_ADDRESS]"
click at [137, 533] on div "Certificate of Incorporation" at bounding box center [396, 540] width 678 height 27
